Goal: Task Accomplishment & Management: Use online tool/utility

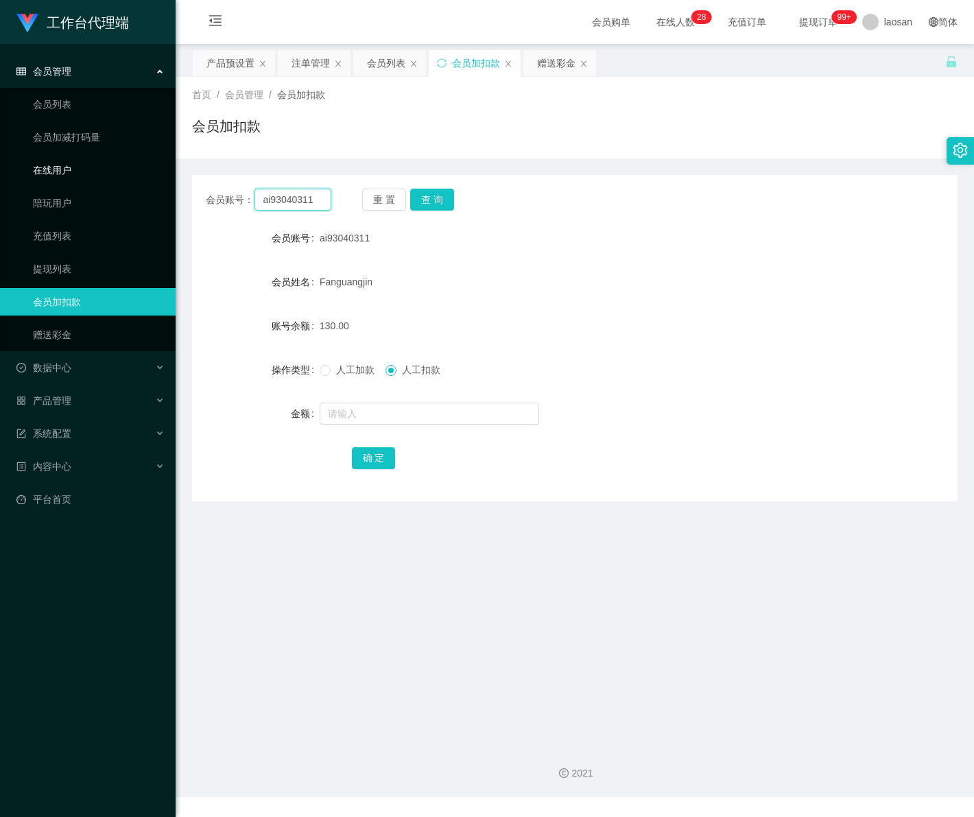
drag, startPoint x: 312, startPoint y: 204, endPoint x: 165, endPoint y: 179, distance: 149.7
click at [96, 176] on section "工作台代理端 会员管理 会员列表 会员加减打码量 在线用户 陪玩用户 充值列表 提现列表 会员加扣款 赠送彩金 数据中心 产品管理 注单管理 产品列表 产品预…" at bounding box center [487, 398] width 974 height 797
paste input "majing"
type input "majing"
click at [451, 201] on button "查 询" at bounding box center [432, 200] width 44 height 22
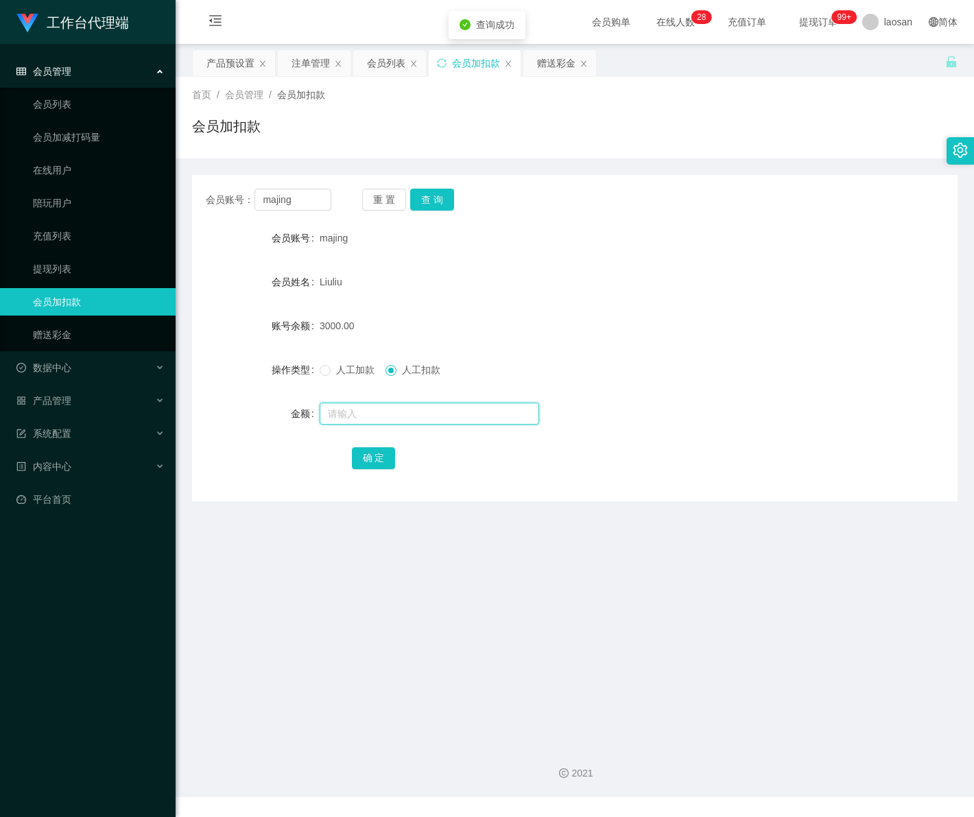
click at [347, 420] on input "text" at bounding box center [430, 414] width 220 height 22
type input "3000"
click at [333, 362] on div "人工加款 人工扣款" at bounding box center [543, 369] width 447 height 27
click at [331, 368] on span "人工加款" at bounding box center [355, 369] width 49 height 11
click at [379, 451] on button "确 定" at bounding box center [374, 458] width 44 height 22
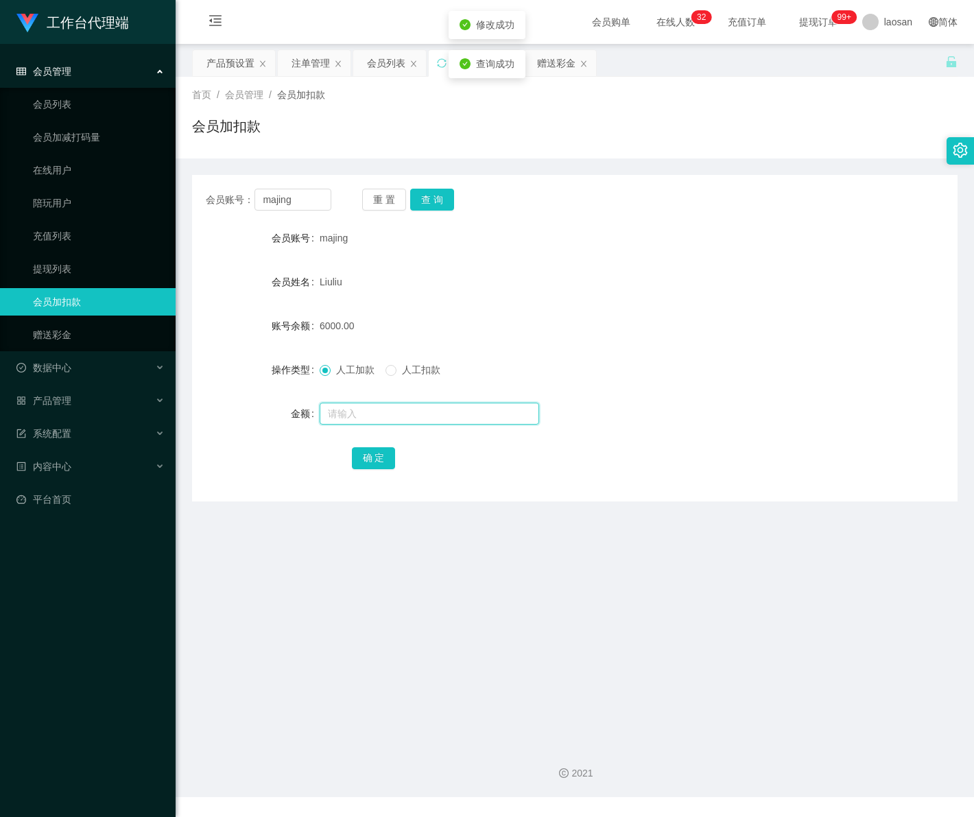
click at [391, 416] on input "text" at bounding box center [430, 414] width 220 height 22
click at [894, 796] on div "2021" at bounding box center [575, 765] width 798 height 64
click at [64, 63] on div "会员管理" at bounding box center [88, 71] width 176 height 27
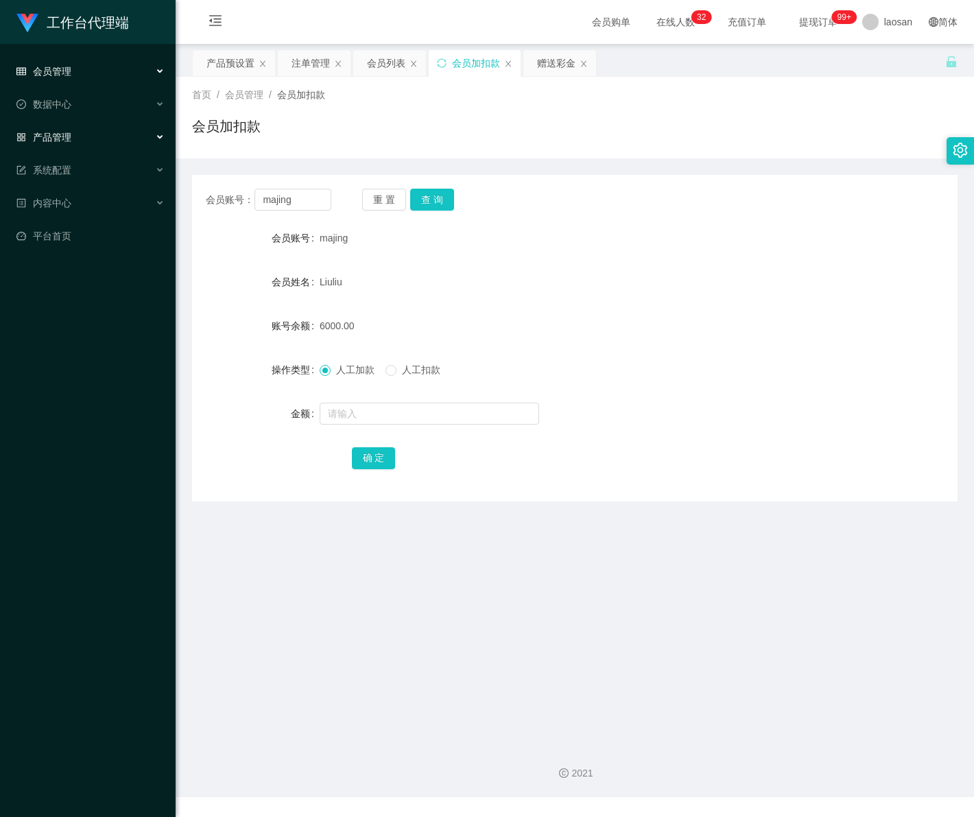
click at [60, 132] on span "产品管理" at bounding box center [43, 137] width 55 height 11
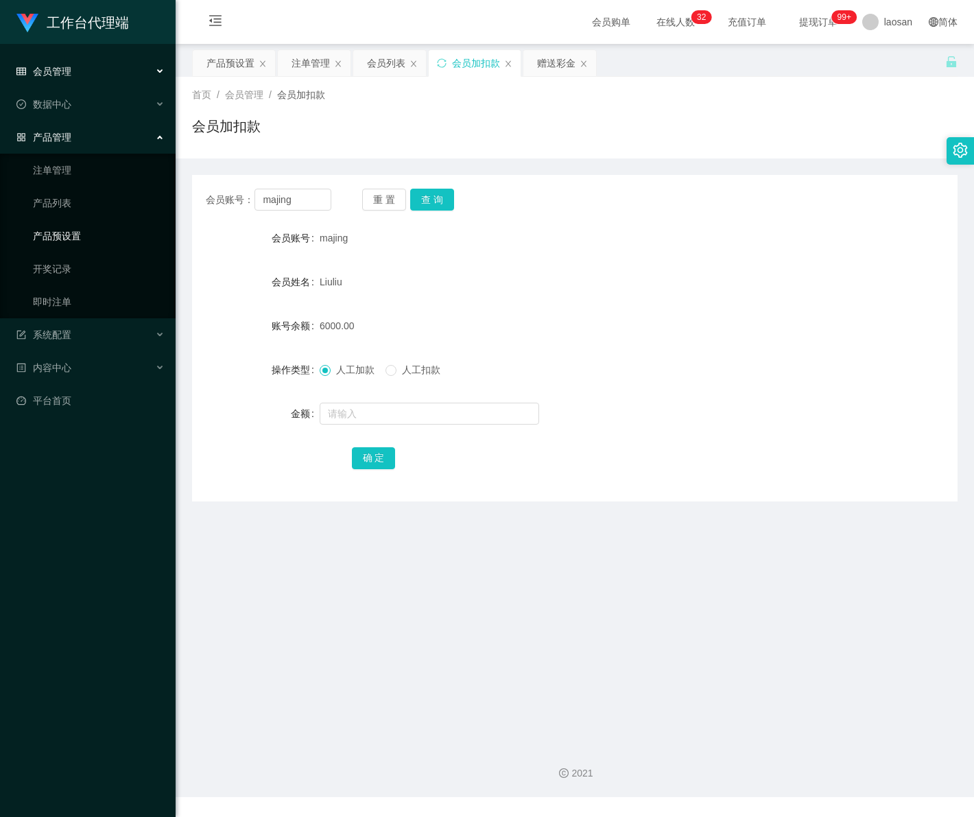
click at [63, 240] on link "产品预设置" at bounding box center [99, 235] width 132 height 27
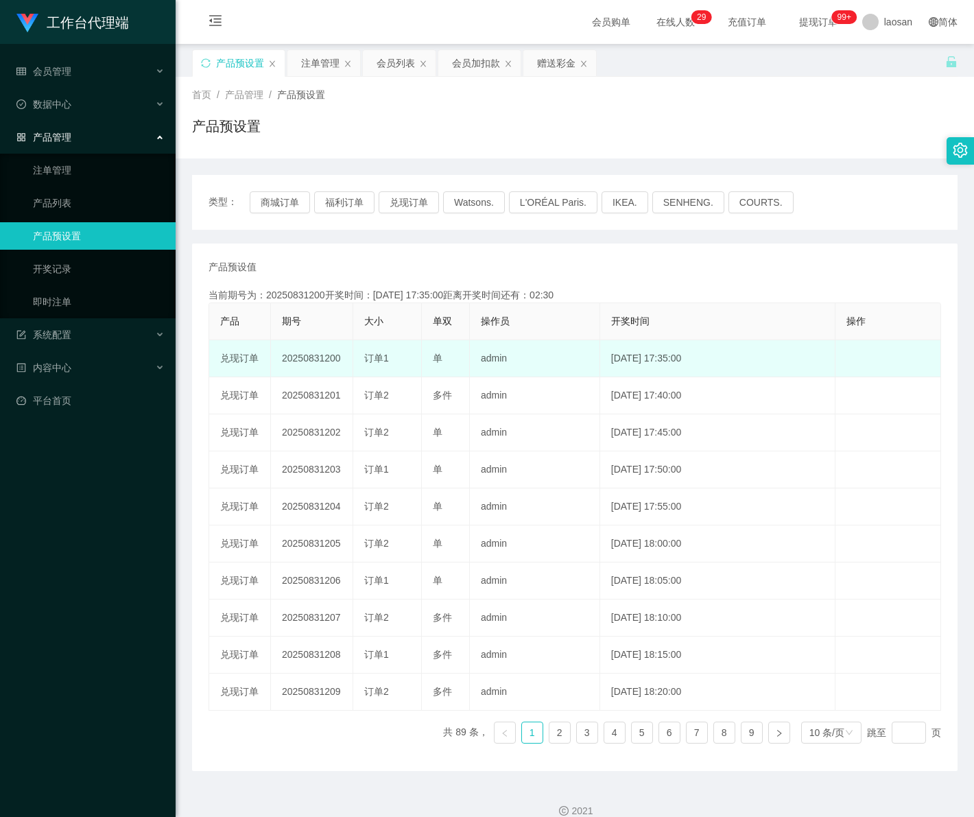
drag, startPoint x: 322, startPoint y: 360, endPoint x: 343, endPoint y: 364, distance: 20.9
click at [343, 364] on td "20250831200" at bounding box center [312, 358] width 82 height 37
copy td "200"
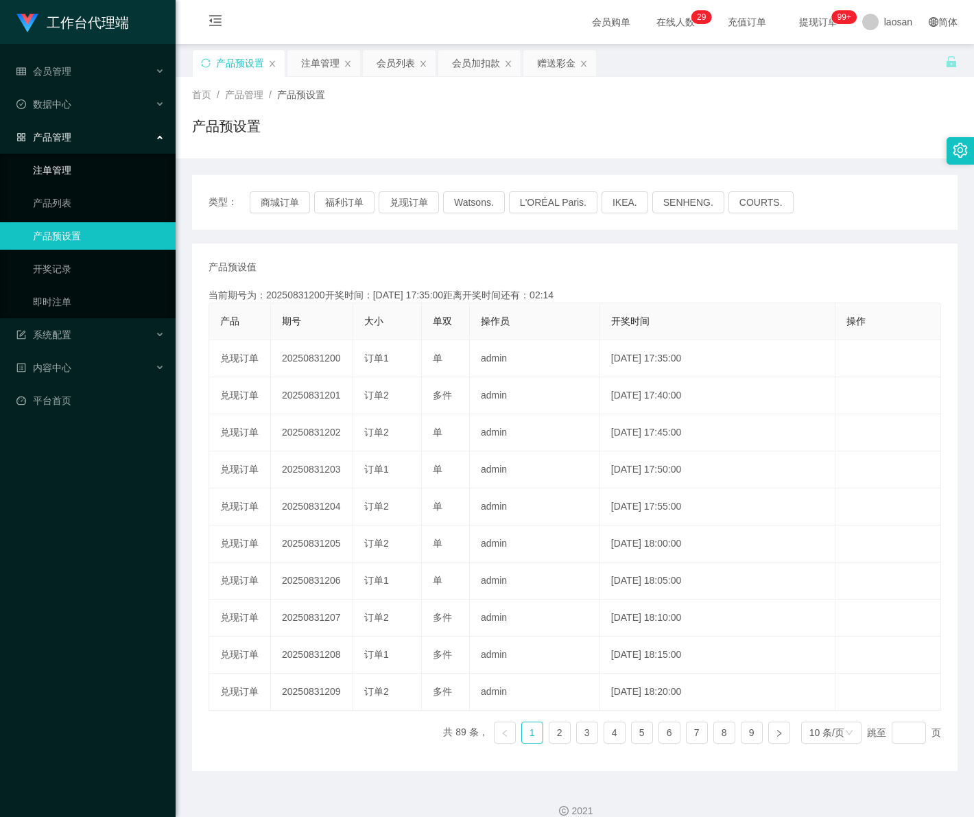
click at [111, 173] on link "注单管理" at bounding box center [99, 169] width 132 height 27
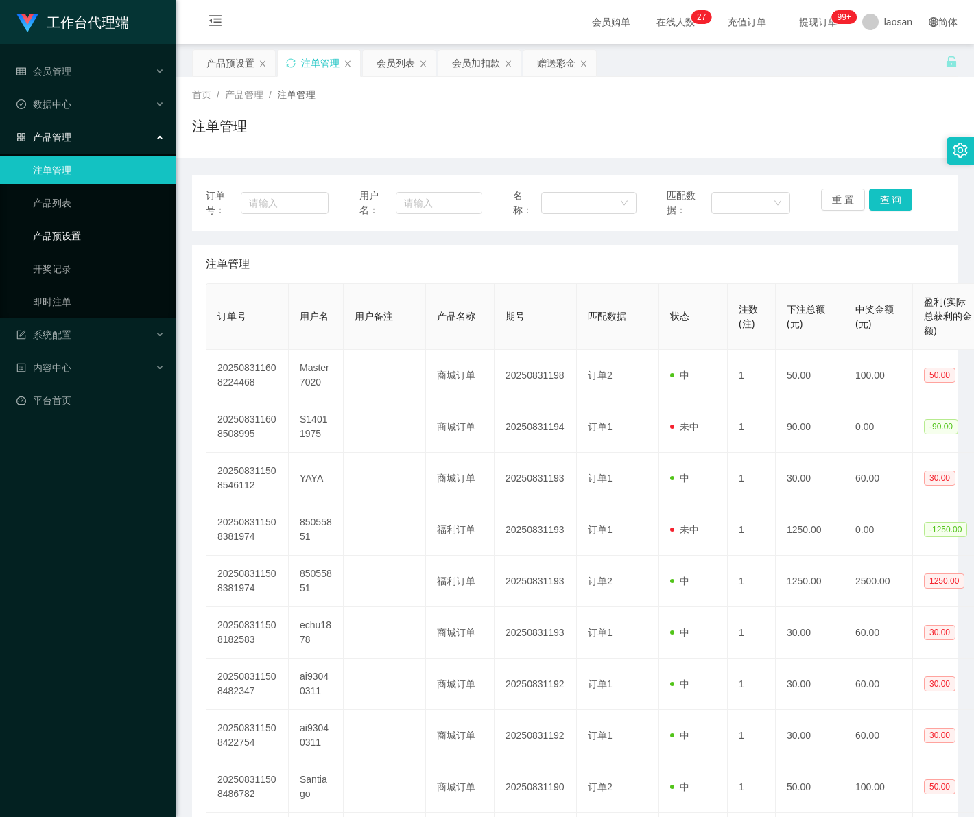
click at [56, 238] on link "产品预设置" at bounding box center [99, 235] width 132 height 27
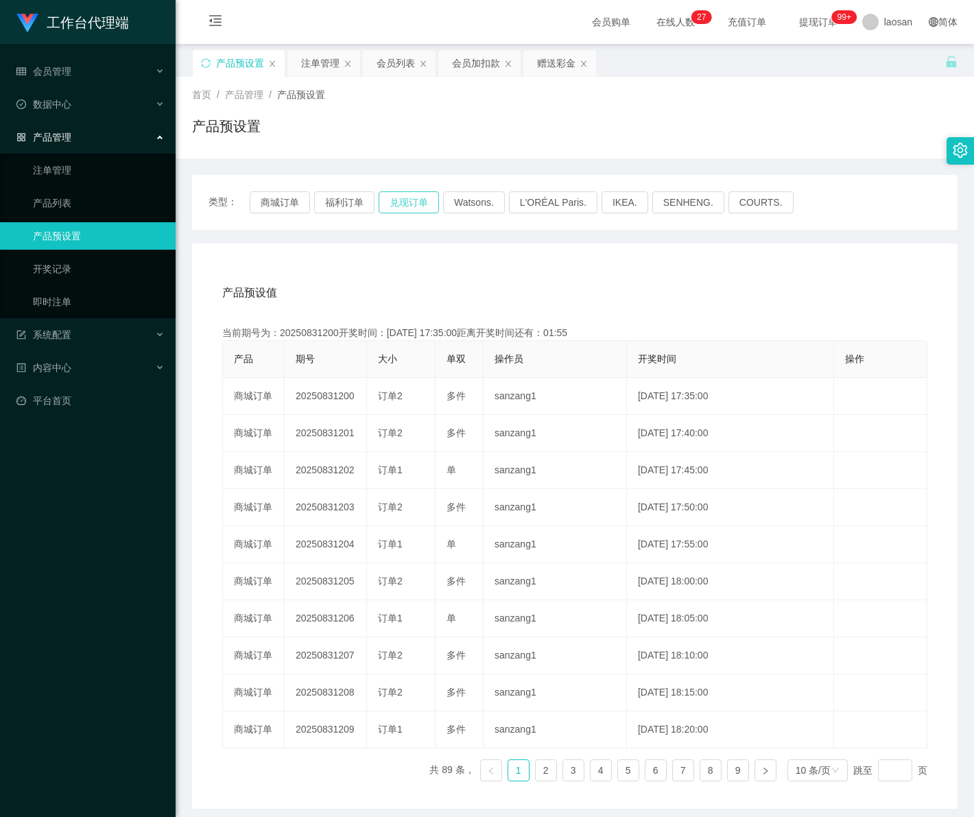
click at [422, 208] on button "兑现订单" at bounding box center [409, 202] width 60 height 22
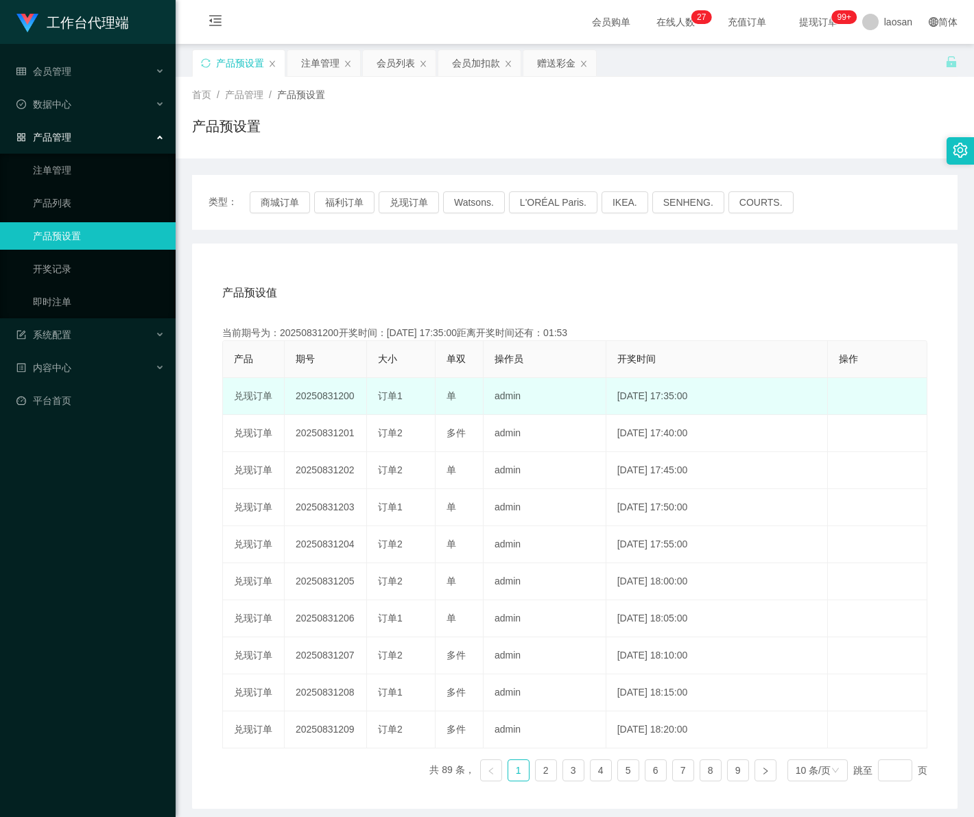
drag, startPoint x: 293, startPoint y: 396, endPoint x: 355, endPoint y: 401, distance: 62.0
click at [355, 401] on td "20250831200" at bounding box center [326, 396] width 82 height 37
copy td "20250831200"
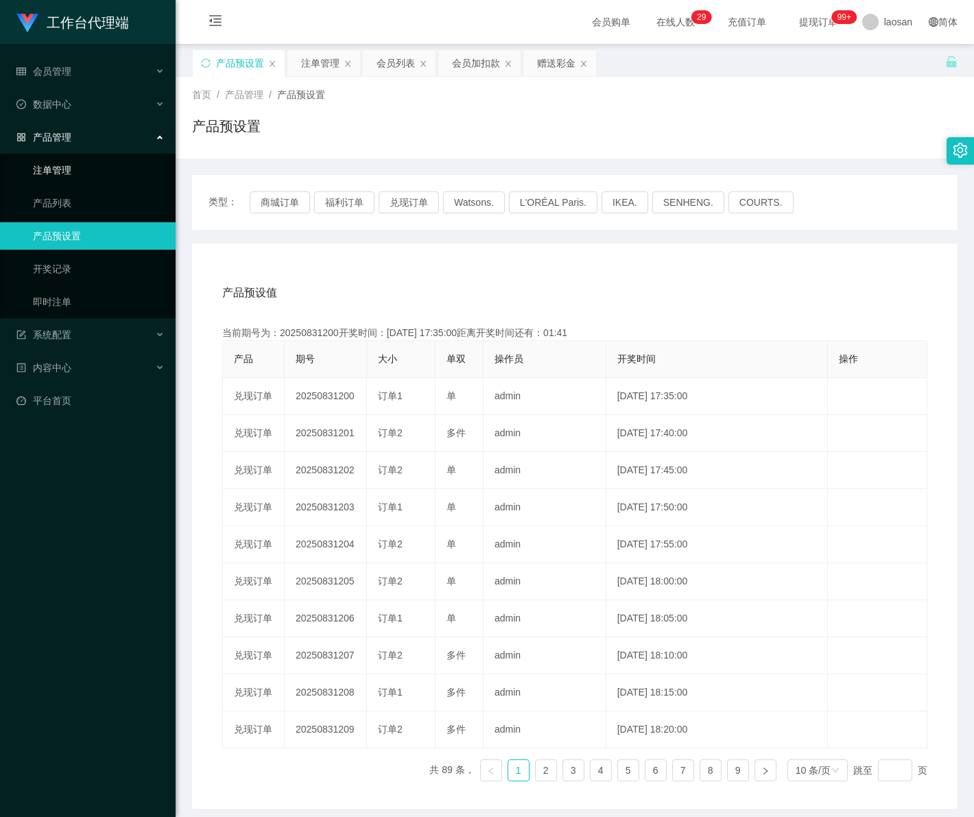
click at [74, 167] on link "注单管理" at bounding box center [99, 169] width 132 height 27
